Goal: Task Accomplishment & Management: Complete application form

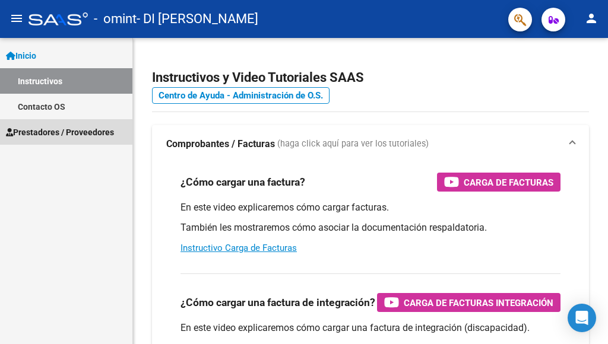
click at [60, 131] on span "Prestadores / Proveedores" at bounding box center [60, 132] width 108 height 13
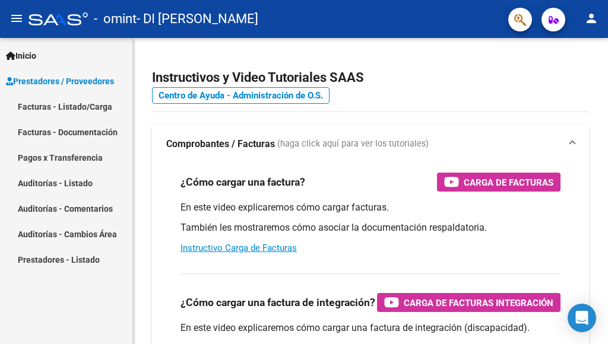
click at [67, 76] on span "Prestadores / Proveedores" at bounding box center [60, 81] width 108 height 13
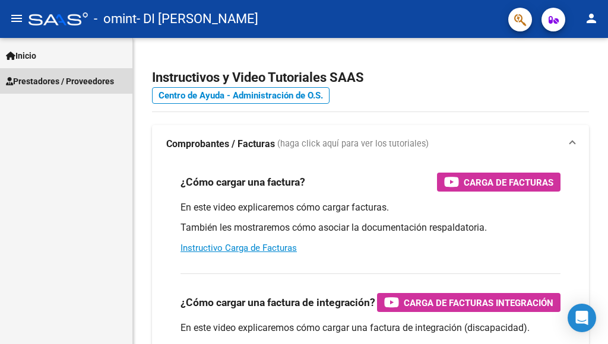
click at [35, 79] on span "Prestadores / Proveedores" at bounding box center [60, 81] width 108 height 13
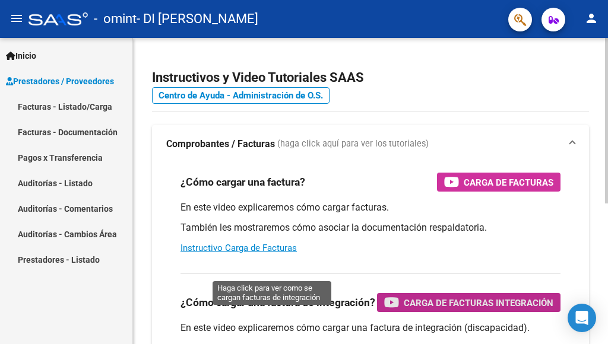
click at [404, 311] on span "Carga de Facturas Integración" at bounding box center [479, 303] width 150 height 15
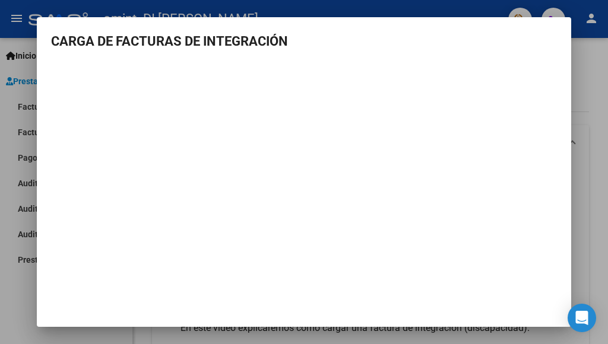
click at [548, 49] on h3 "CARGA DE FACTURAS DE INTEGRACIÓN" at bounding box center [304, 41] width 506 height 20
click at [26, 77] on div at bounding box center [304, 172] width 608 height 344
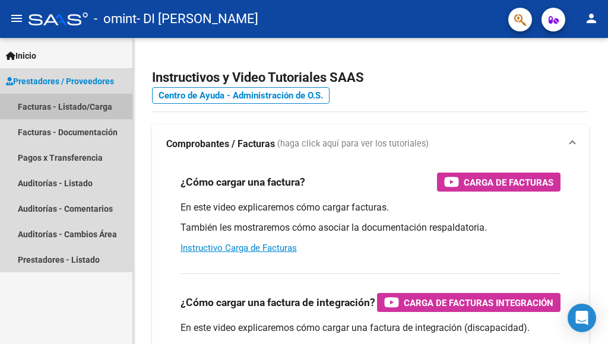
click at [50, 106] on link "Facturas - Listado/Carga" at bounding box center [66, 107] width 132 height 26
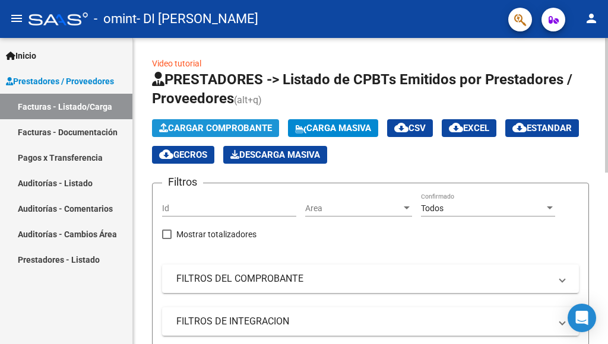
click at [234, 125] on span "Cargar Comprobante" at bounding box center [215, 128] width 113 height 11
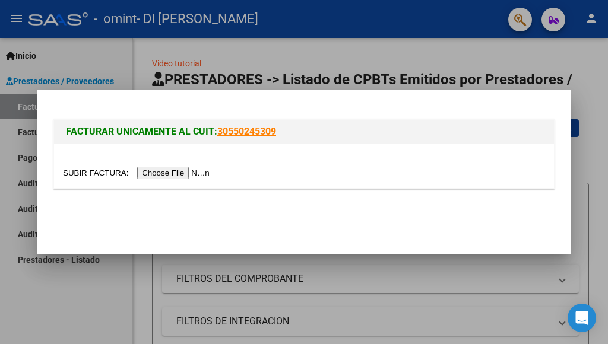
click at [194, 171] on input "file" at bounding box center [138, 173] width 150 height 12
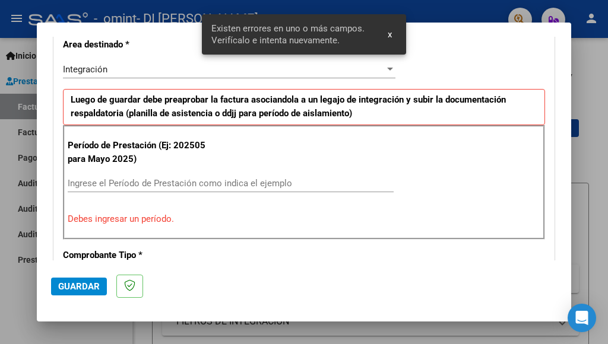
scroll to position [301, 0]
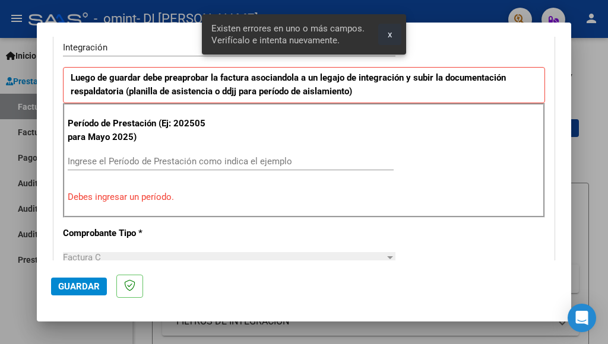
drag, startPoint x: 389, startPoint y: 33, endPoint x: 298, endPoint y: 78, distance: 102.0
click at [388, 33] on span "x" at bounding box center [390, 34] width 4 height 11
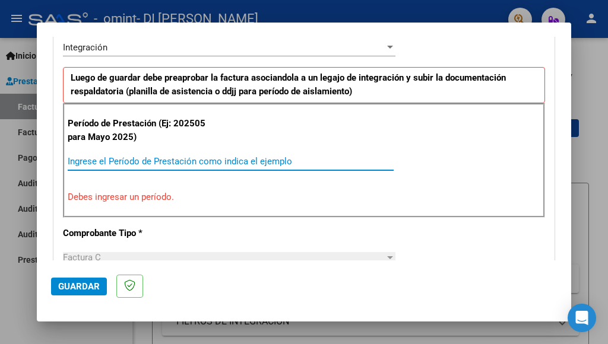
click at [74, 157] on input "Ingrese el Período de Prestación como indica el ejemplo" at bounding box center [231, 161] width 326 height 11
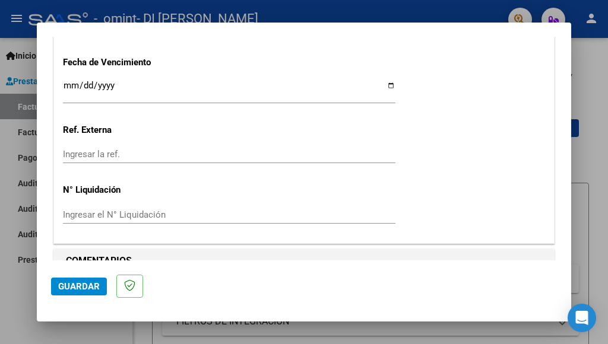
scroll to position [843, 0]
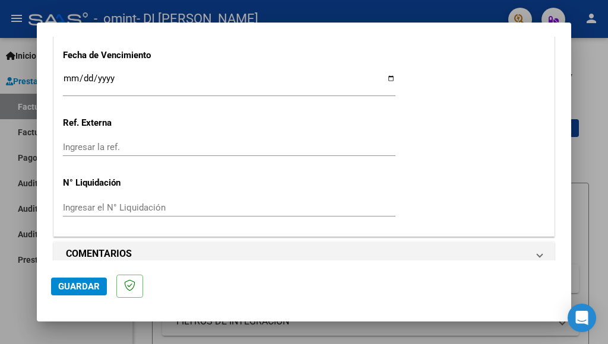
type input "202508"
drag, startPoint x: 84, startPoint y: 286, endPoint x: 99, endPoint y: 284, distance: 15.5
click at [83, 286] on span "Guardar" at bounding box center [79, 287] width 42 height 11
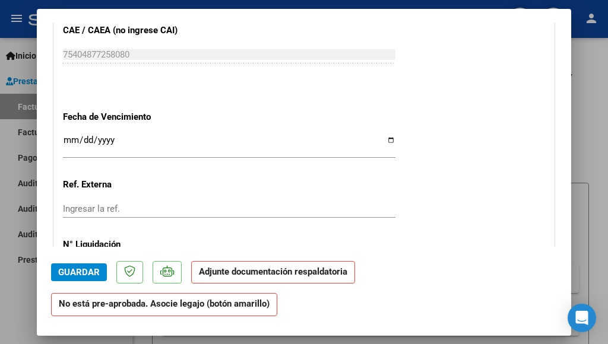
scroll to position [891, 0]
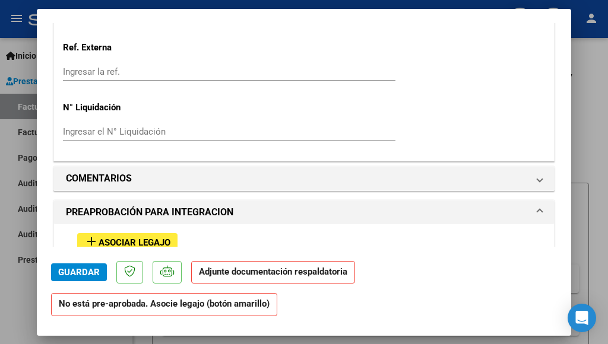
click at [132, 238] on span "Asociar Legajo" at bounding box center [135, 243] width 72 height 11
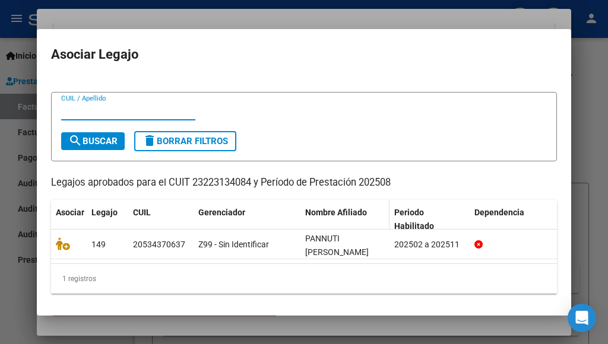
scroll to position [15, 0]
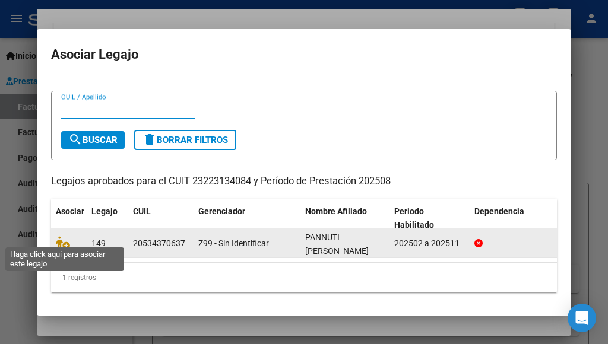
drag, startPoint x: 57, startPoint y: 238, endPoint x: 81, endPoint y: 244, distance: 25.2
click at [59, 237] on icon at bounding box center [63, 242] width 14 height 13
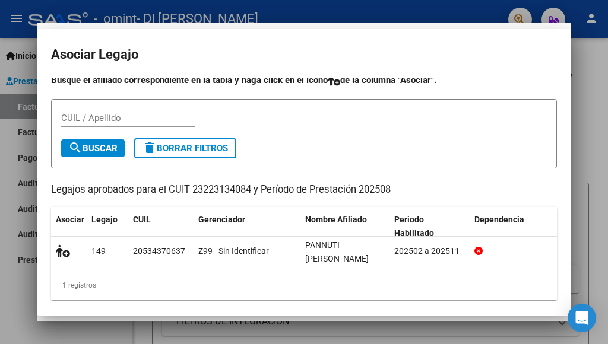
scroll to position [922, 0]
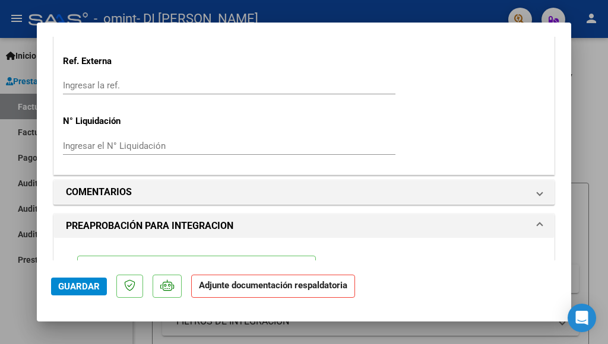
click at [301, 290] on strong "Adjunte documentación respaldatoria" at bounding box center [273, 285] width 148 height 11
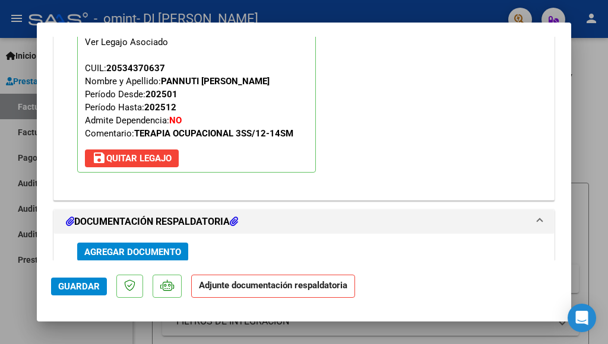
scroll to position [1219, 0]
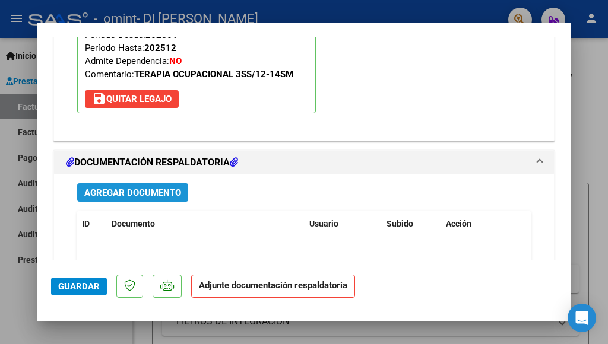
click at [146, 188] on span "Agregar Documento" at bounding box center [132, 193] width 97 height 11
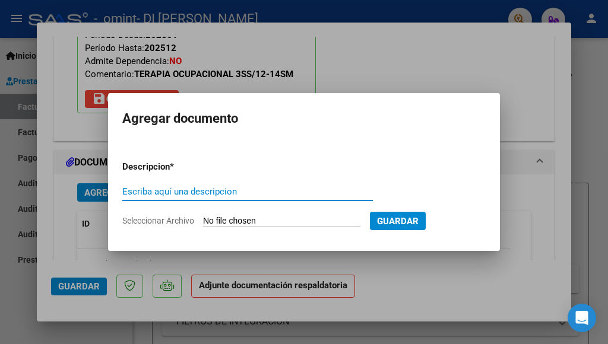
click at [461, 185] on form "Descripcion * Escriba aquí una descripcion Seleccionar Archivo Guardar" at bounding box center [303, 193] width 363 height 85
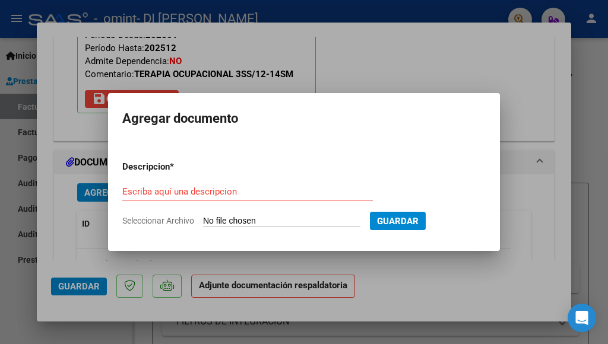
click at [517, 178] on div at bounding box center [304, 172] width 608 height 344
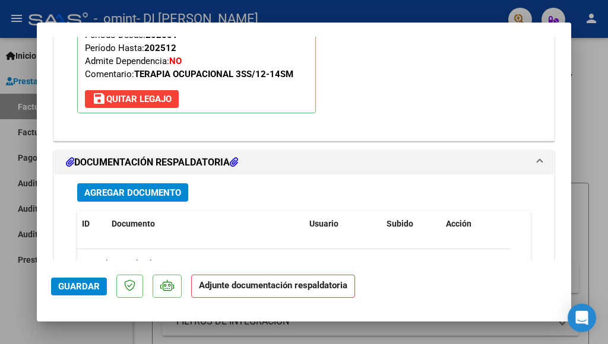
click at [159, 188] on span "Agregar Documento" at bounding box center [132, 193] width 97 height 11
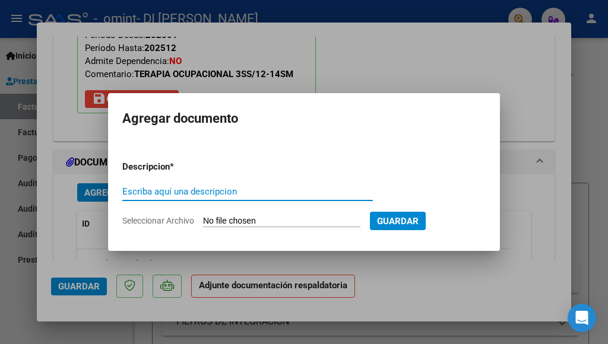
drag, startPoint x: 126, startPoint y: 187, endPoint x: 177, endPoint y: 236, distance: 71.0
click at [125, 189] on input "Escriba aquí una descripcion" at bounding box center [247, 191] width 251 height 11
type input "ASITENCIA"
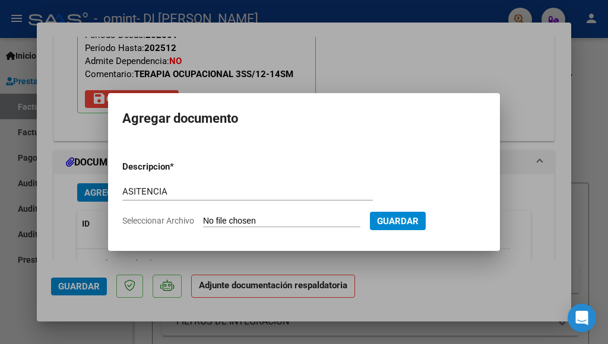
click at [164, 221] on span "Seleccionar Archivo" at bounding box center [158, 221] width 72 height 10
click at [203, 221] on input "Seleccionar Archivo" at bounding box center [281, 221] width 157 height 11
type input "C:\fakepath\AGOSTOO 2025 ASITENCIA.pdf"
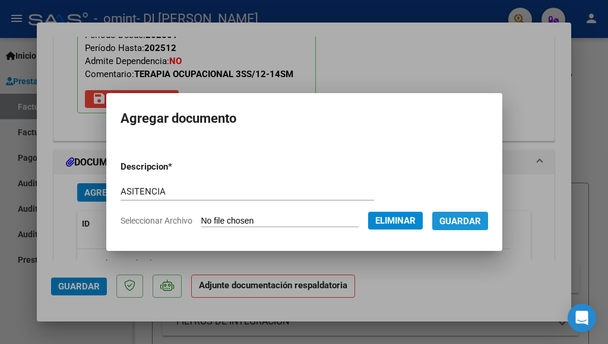
click at [467, 218] on span "Guardar" at bounding box center [460, 221] width 42 height 11
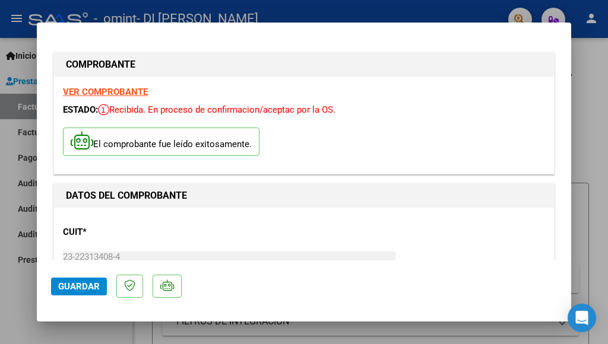
scroll to position [0, 0]
click at [87, 283] on span "Guardar" at bounding box center [79, 287] width 42 height 11
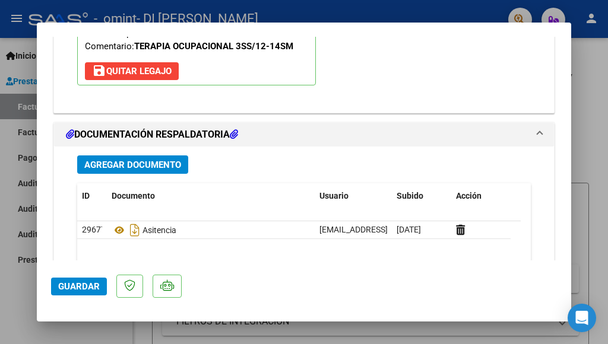
scroll to position [1307, 0]
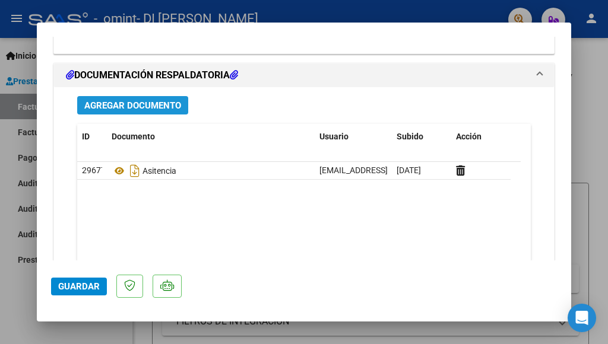
click at [159, 100] on span "Agregar Documento" at bounding box center [132, 105] width 97 height 11
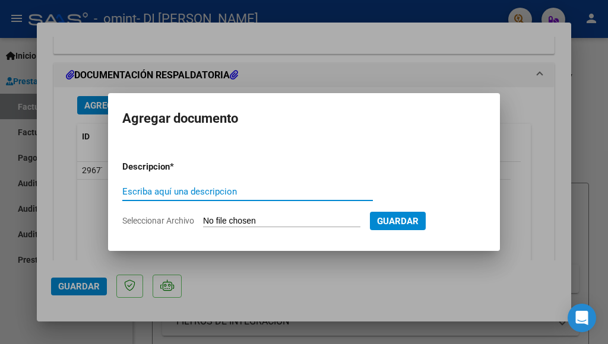
click at [125, 190] on input "Escriba aquí una descripcion" at bounding box center [247, 191] width 251 height 11
type input "COMPROBANTE"
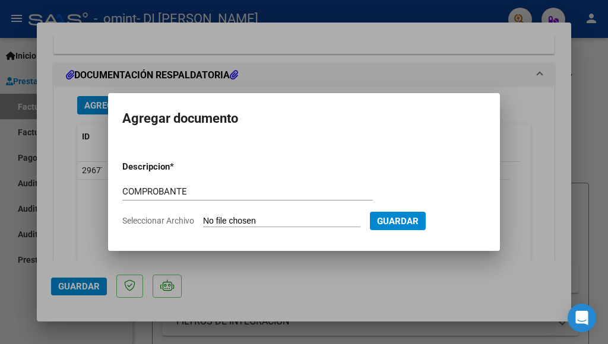
click at [244, 223] on input "Seleccionar Archivo" at bounding box center [281, 221] width 157 height 11
type input "C:\fakepath\23223134084_011_00003_00001261.pdf"
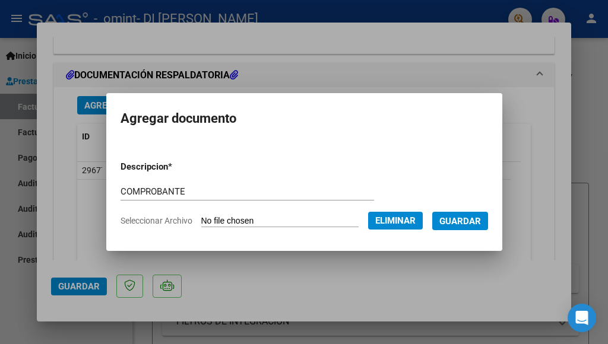
click at [461, 223] on span "Guardar" at bounding box center [460, 221] width 42 height 11
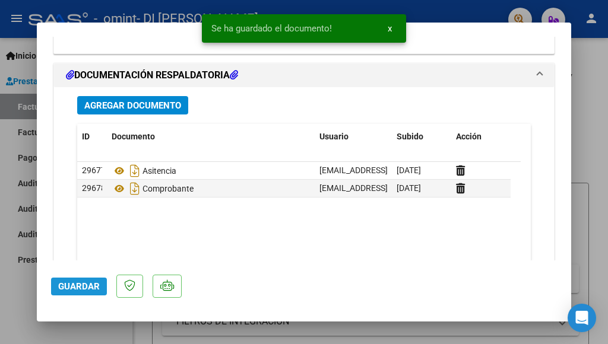
click at [86, 285] on span "Guardar" at bounding box center [79, 287] width 42 height 11
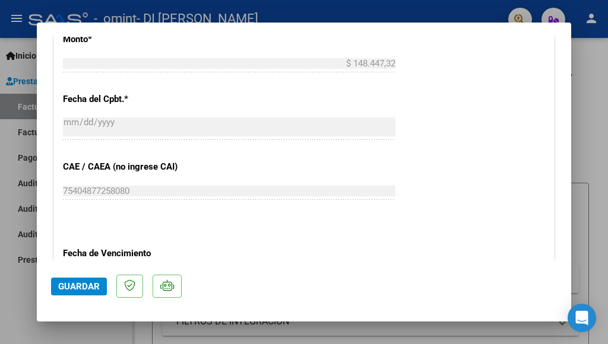
scroll to position [1010, 0]
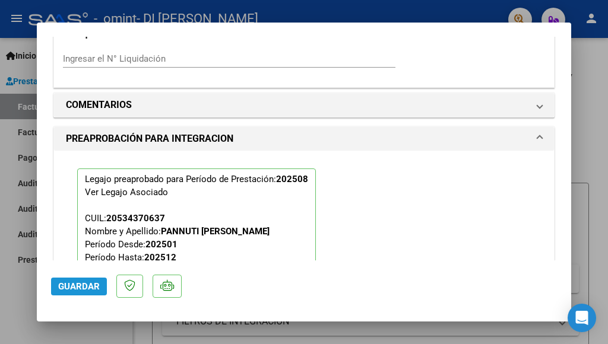
click at [86, 280] on button "Guardar" at bounding box center [79, 287] width 56 height 18
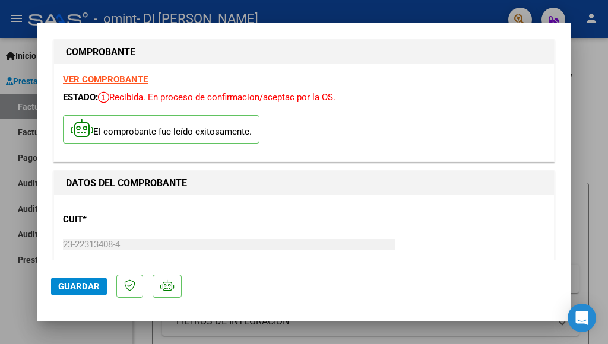
scroll to position [0, 0]
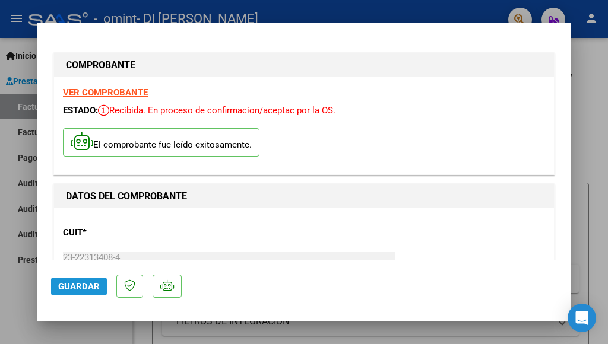
click at [73, 290] on span "Guardar" at bounding box center [79, 287] width 42 height 11
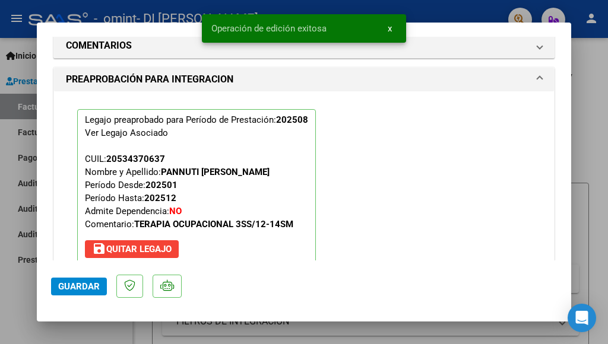
scroll to position [1371, 0]
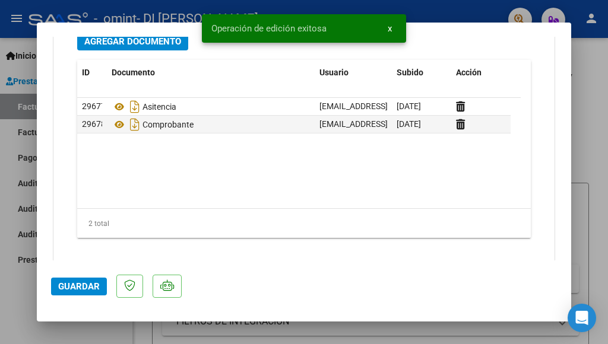
click at [586, 130] on div at bounding box center [304, 172] width 608 height 344
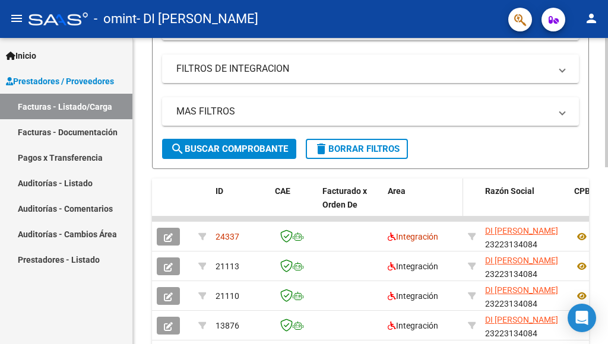
scroll to position [297, 0]
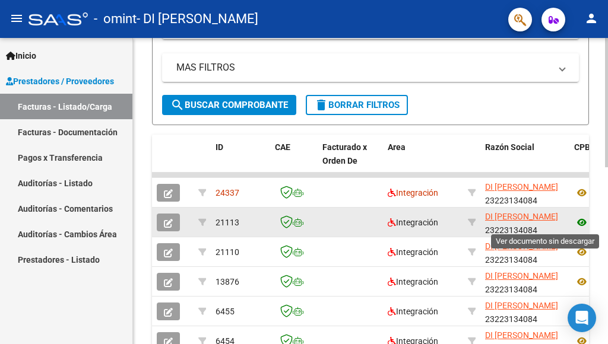
click at [579, 220] on icon at bounding box center [581, 223] width 15 height 14
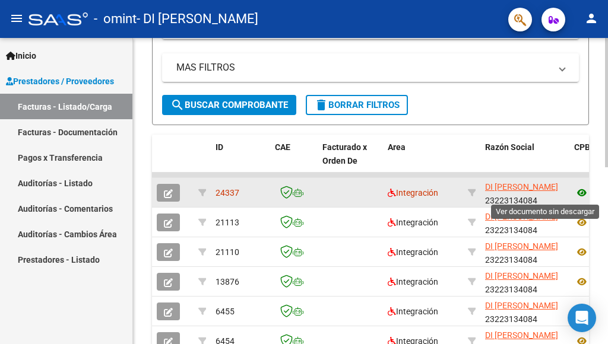
click at [581, 194] on icon at bounding box center [581, 193] width 15 height 14
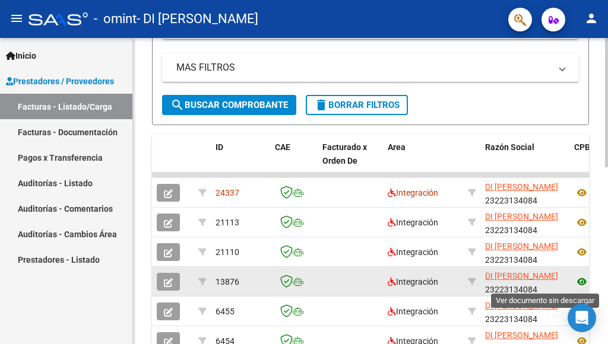
click at [580, 278] on icon at bounding box center [581, 282] width 15 height 14
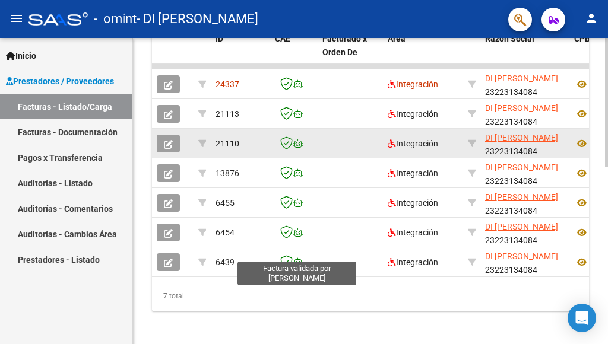
scroll to position [416, 0]
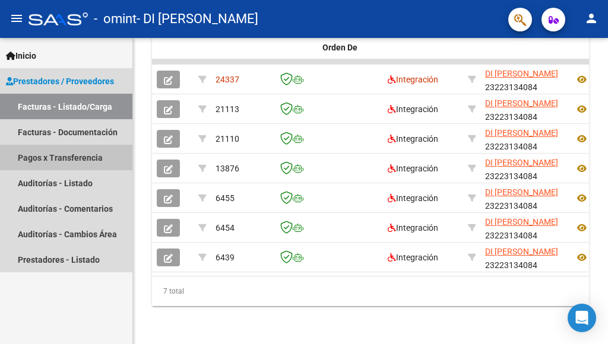
click at [37, 156] on link "Pagos x Transferencia" at bounding box center [66, 158] width 132 height 26
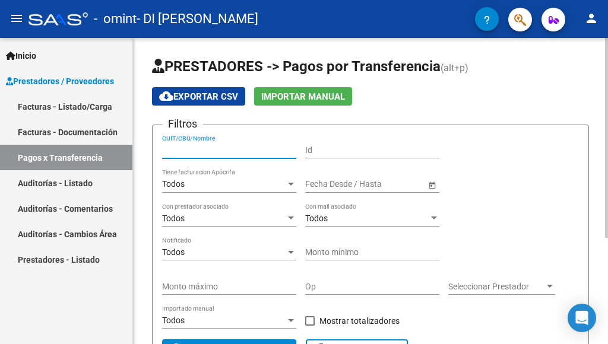
click at [167, 151] on input "CUIT/CBU/Nombre" at bounding box center [229, 151] width 134 height 10
type input "23223134084"
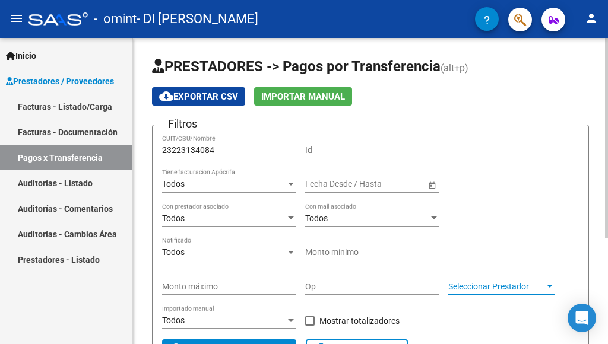
click at [549, 284] on div at bounding box center [550, 287] width 11 height 10
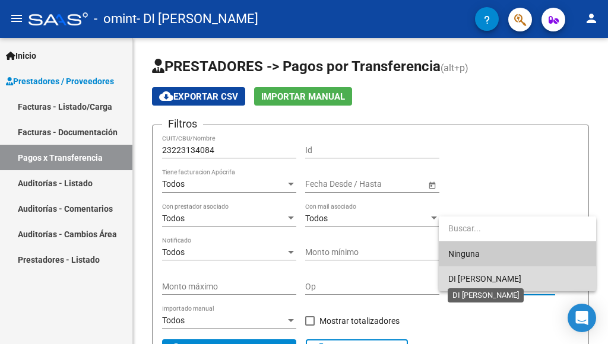
click at [521, 276] on span "DI [PERSON_NAME]" at bounding box center [484, 279] width 73 height 10
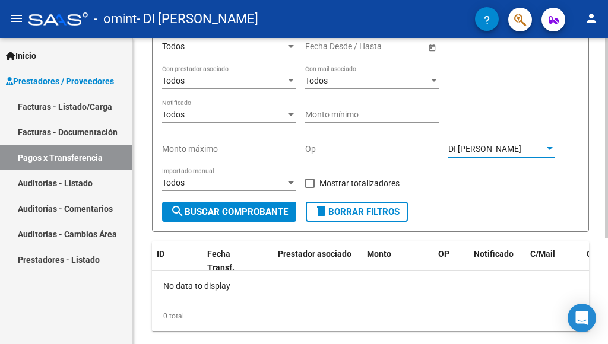
scroll to position [163, 0]
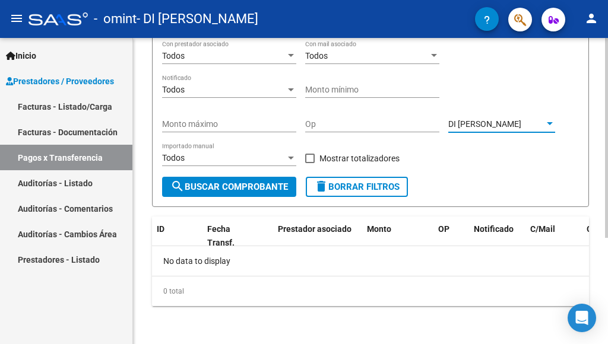
click at [252, 185] on span "search Buscar Comprobante" at bounding box center [229, 187] width 118 height 11
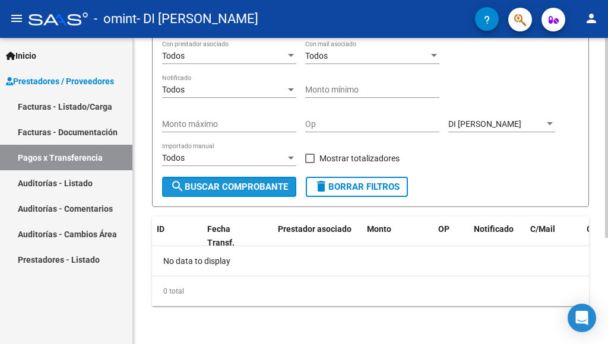
drag, startPoint x: 268, startPoint y: 189, endPoint x: 494, endPoint y: 220, distance: 227.8
click at [272, 189] on span "search Buscar Comprobante" at bounding box center [229, 187] width 118 height 11
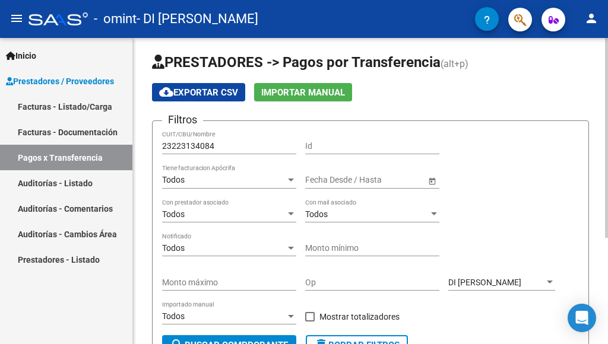
scroll to position [0, 0]
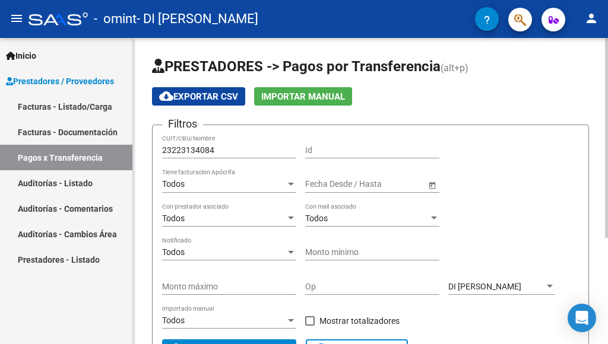
click at [217, 94] on span "cloud_download Exportar CSV" at bounding box center [198, 96] width 79 height 11
click at [433, 185] on span "Open calendar" at bounding box center [432, 184] width 29 height 29
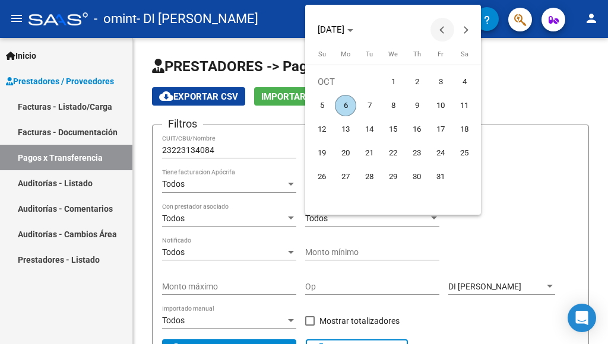
click at [442, 26] on span "Previous month" at bounding box center [443, 30] width 24 height 24
click at [371, 103] on span "1" at bounding box center [369, 105] width 21 height 21
type input "[DATE]"
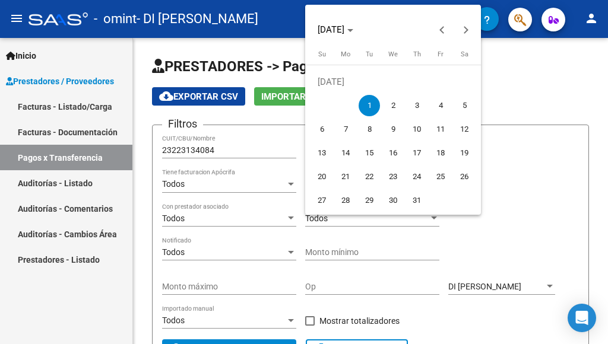
drag, startPoint x: 372, startPoint y: 103, endPoint x: 477, endPoint y: 112, distance: 105.4
click at [374, 103] on span "1" at bounding box center [369, 105] width 21 height 21
type input "[DATE]"
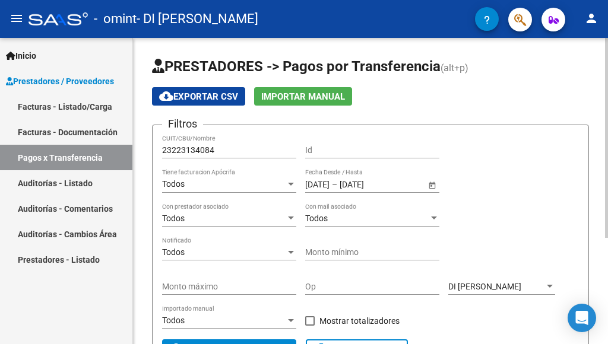
click at [429, 184] on span "Open calendar" at bounding box center [432, 184] width 29 height 29
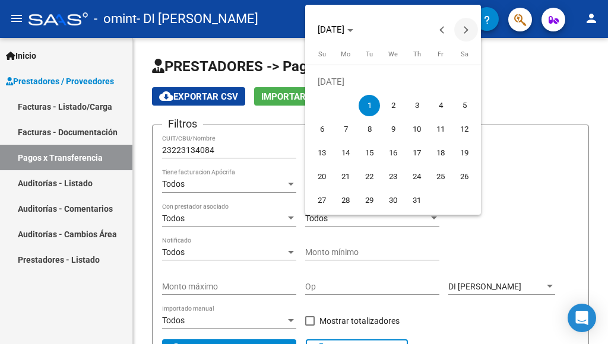
click at [466, 25] on span "Next month" at bounding box center [466, 30] width 24 height 24
click at [438, 27] on span "Previous month" at bounding box center [443, 30] width 24 height 24
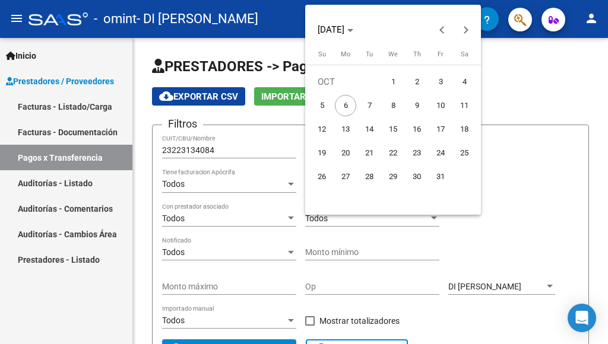
click at [345, 105] on span "6" at bounding box center [345, 105] width 21 height 21
type input "[DATE]"
click at [532, 179] on div at bounding box center [304, 172] width 608 height 344
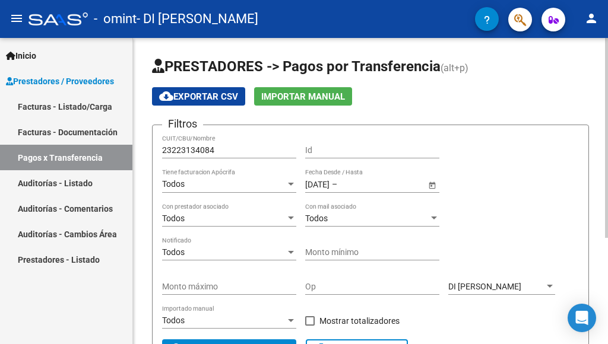
click at [430, 182] on span "Open calendar" at bounding box center [432, 184] width 29 height 29
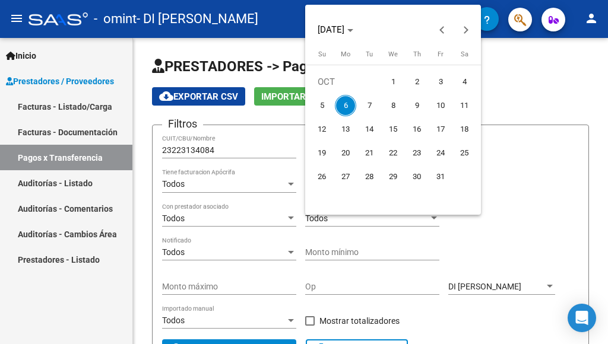
click at [553, 180] on div at bounding box center [304, 172] width 608 height 344
